Goal: Find specific page/section: Find specific page/section

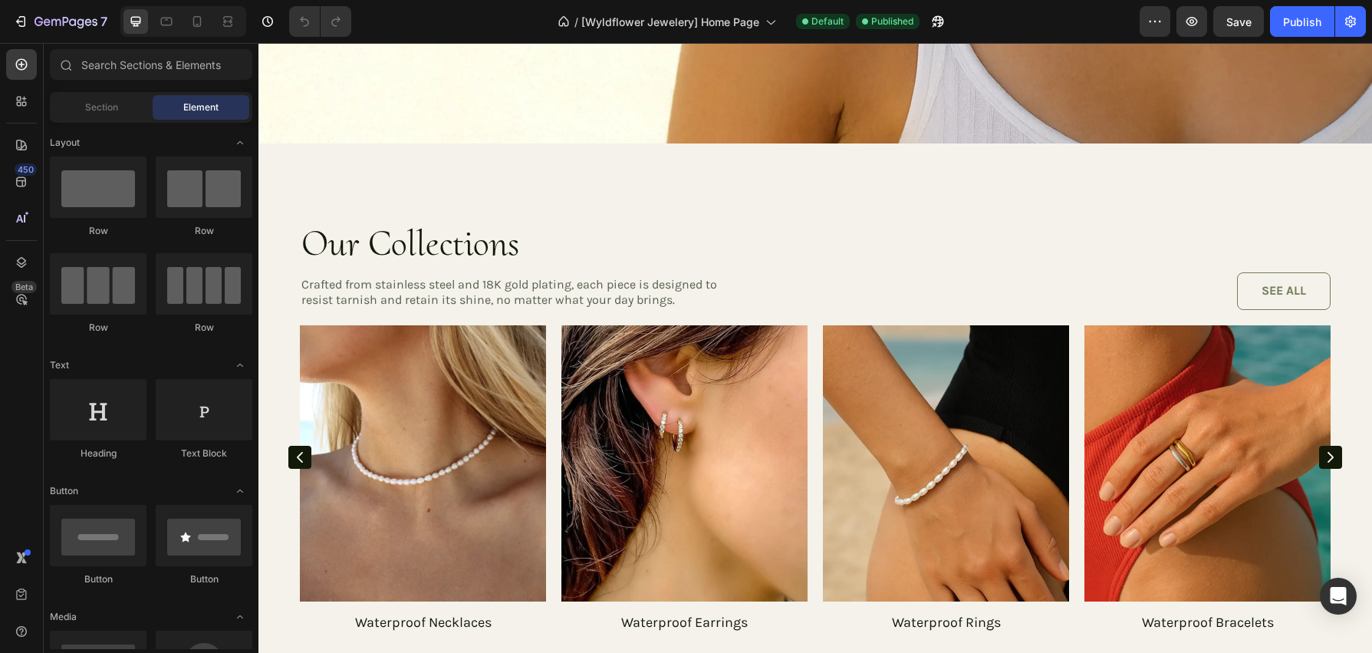
scroll to position [1109, 0]
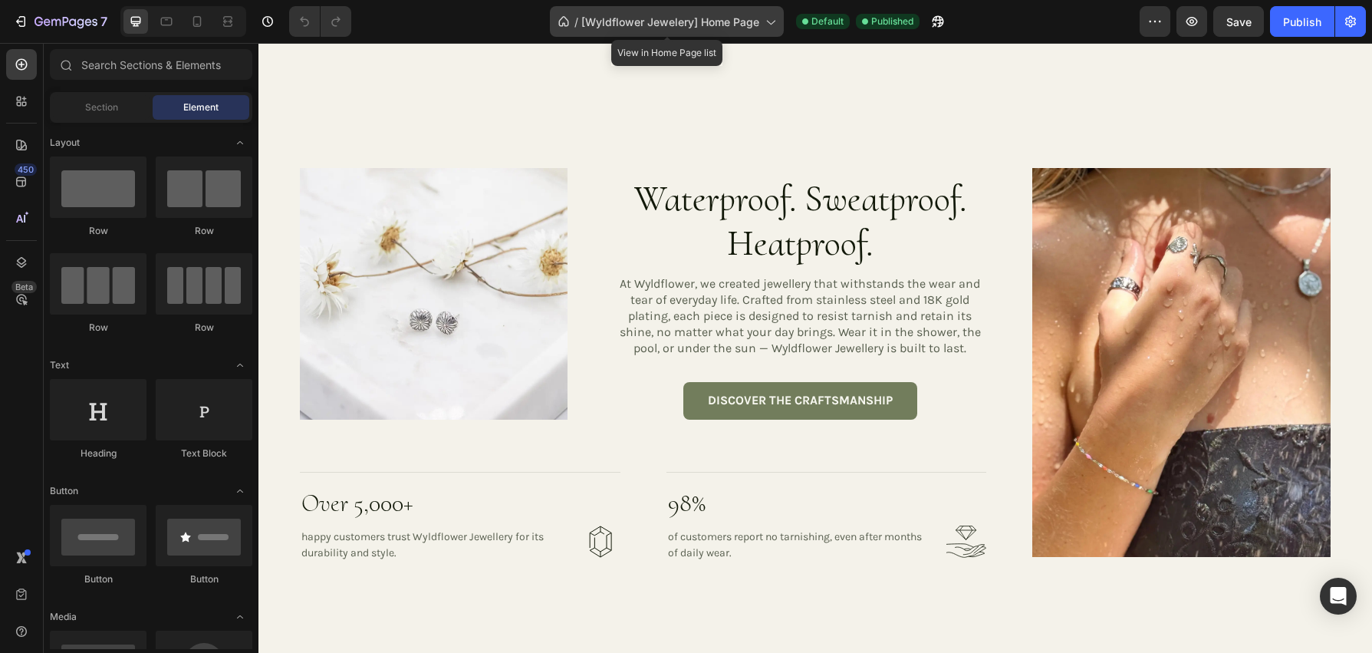
click at [706, 21] on span "[Wyldflower Jewelery] Home Page" at bounding box center [670, 22] width 178 height 16
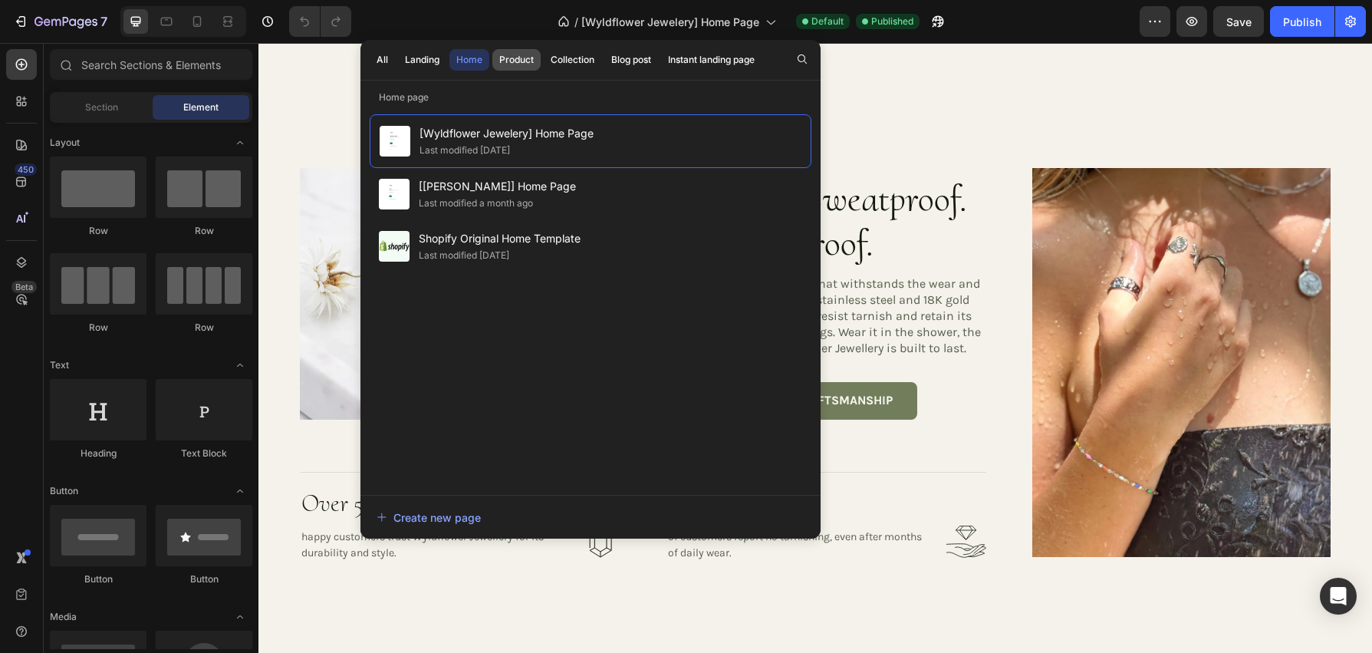
click at [526, 64] on div "Product" at bounding box center [516, 60] width 35 height 14
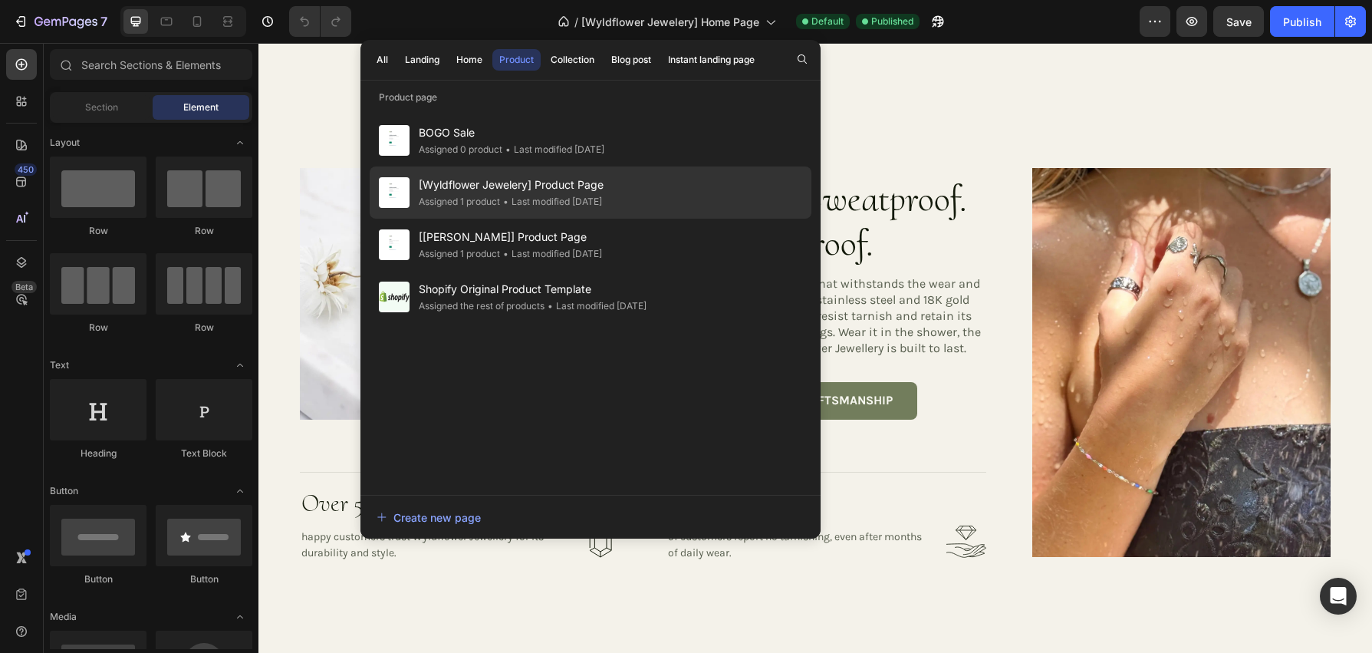
click at [516, 199] on div "• Last modified 21 days ago" at bounding box center [551, 201] width 102 height 15
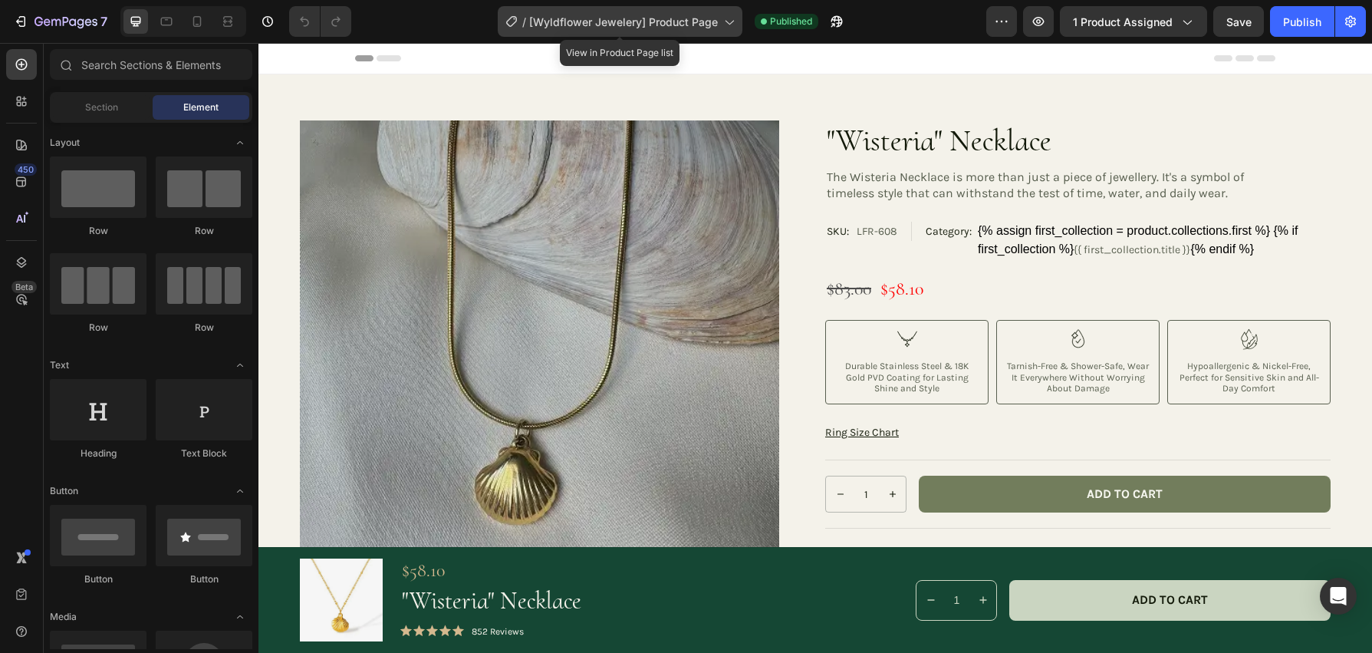
click at [689, 22] on span "[Wyldflower Jewelery] Product Page" at bounding box center [623, 22] width 189 height 16
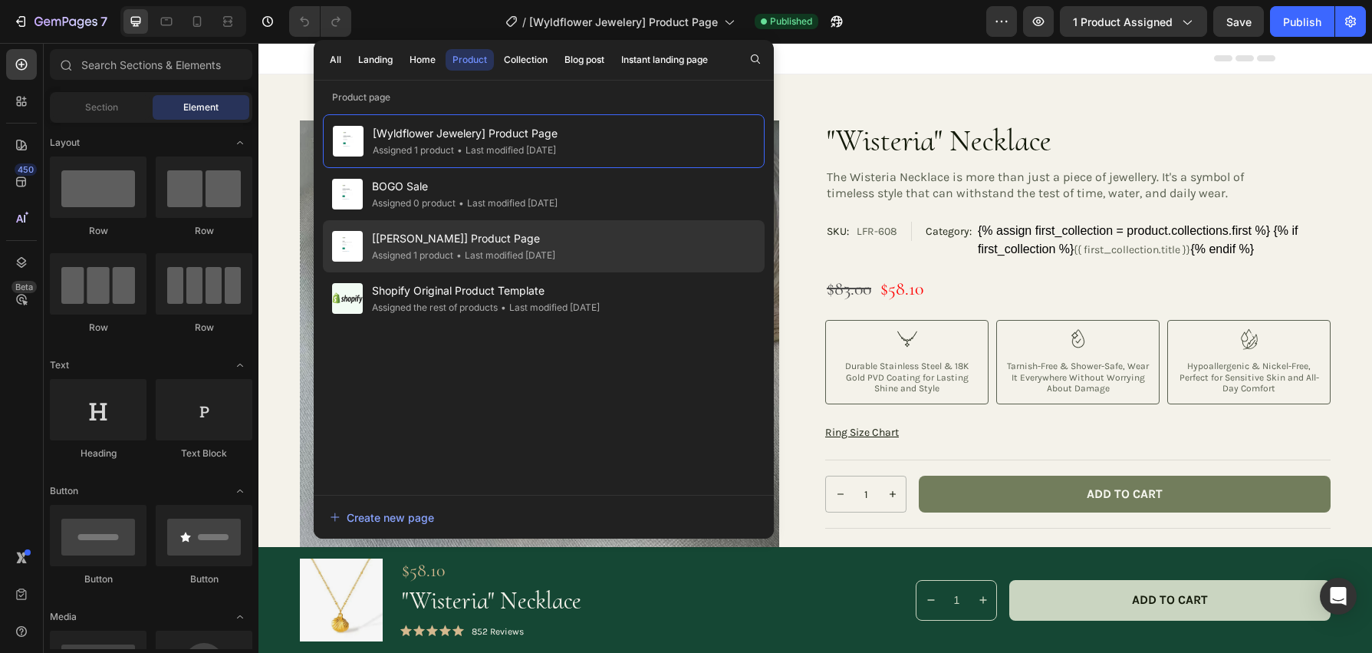
click at [455, 252] on div "• Last modified [DATE]" at bounding box center [504, 255] width 102 height 15
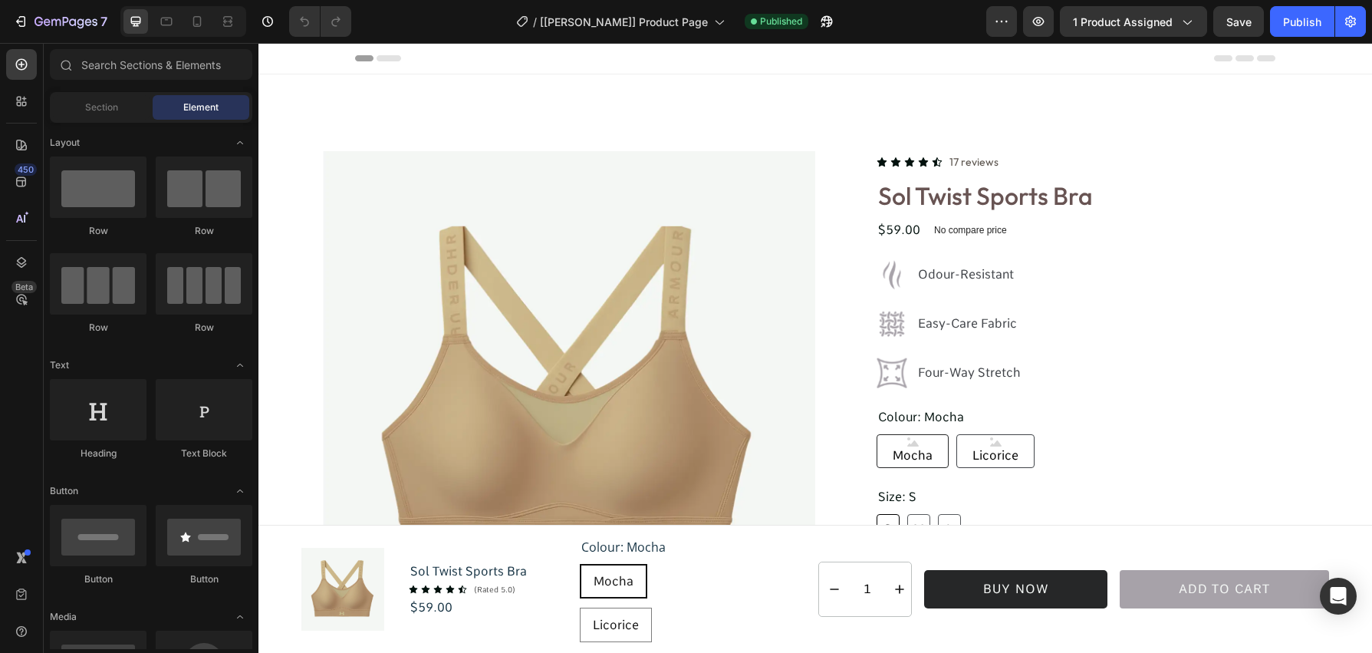
radio input "false"
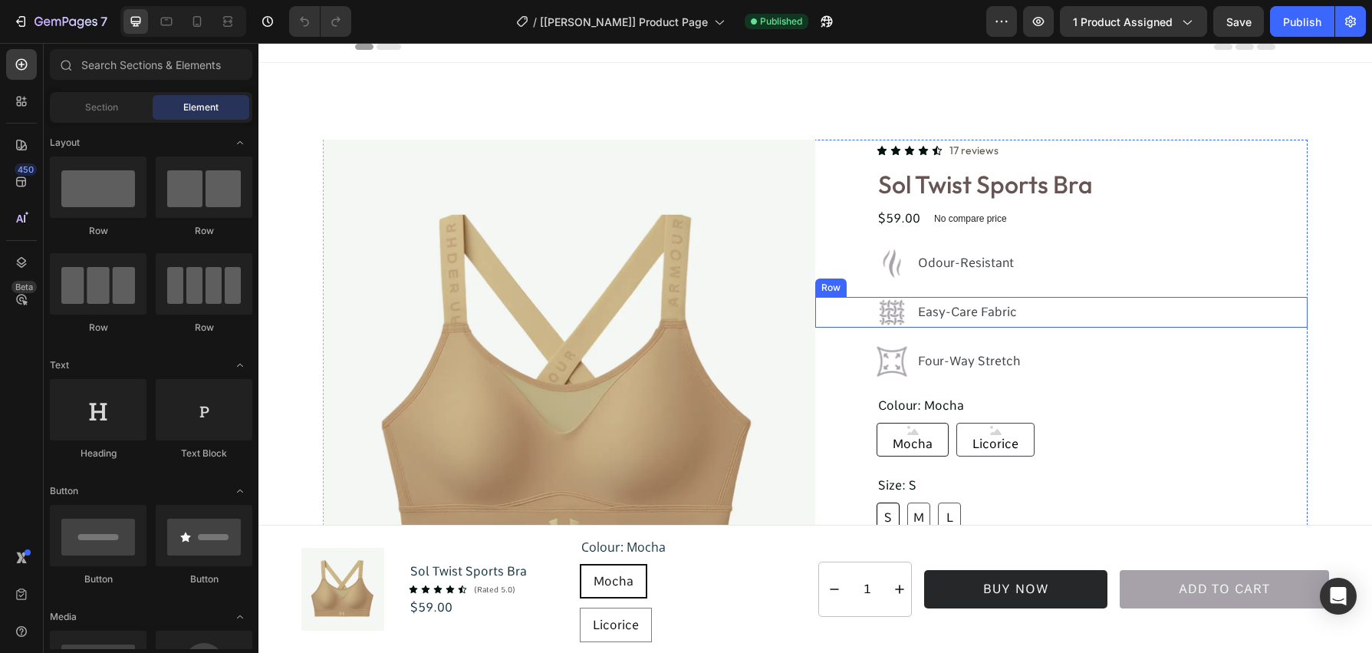
scroll to position [12, 0]
